Goal: Go to known website: Access a specific website the user already knows

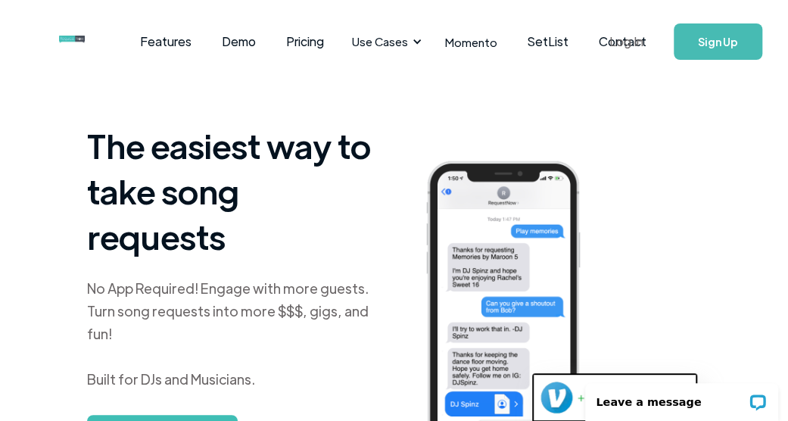
drag, startPoint x: 619, startPoint y: 39, endPoint x: 627, endPoint y: 58, distance: 20.7
click at [619, 39] on link "Log In" at bounding box center [626, 41] width 64 height 53
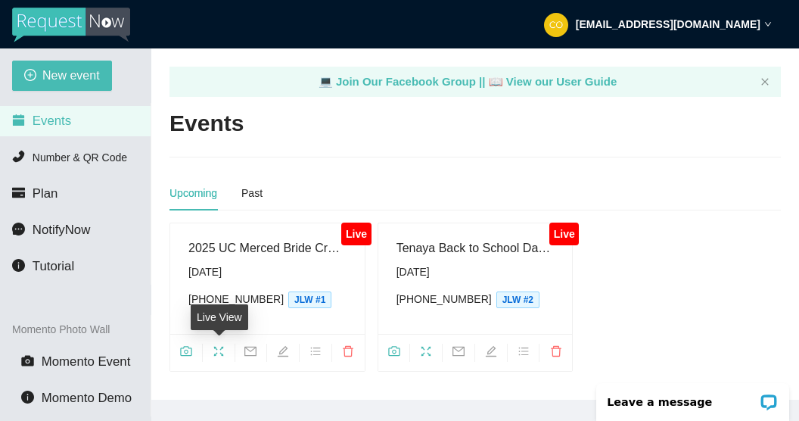
click at [223, 347] on icon "fullscreen" at bounding box center [218, 352] width 10 height 10
